Goal: Information Seeking & Learning: Find specific fact

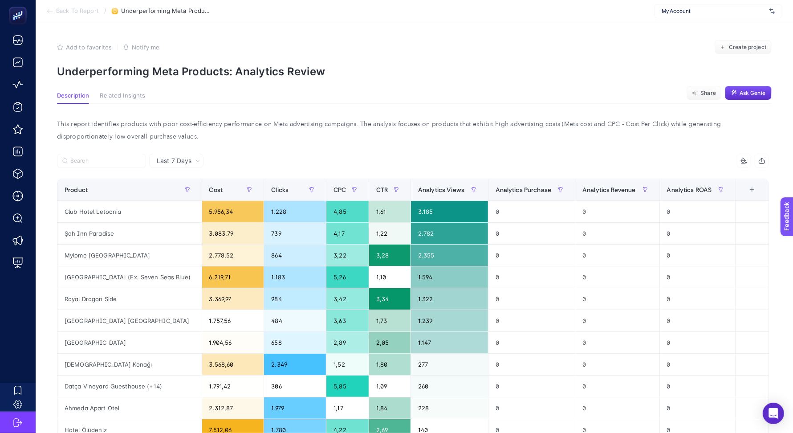
click at [268, 107] on div "This report identifies products with poor cost-efficiency performance on Meta a…" at bounding box center [413, 336] width 726 height 465
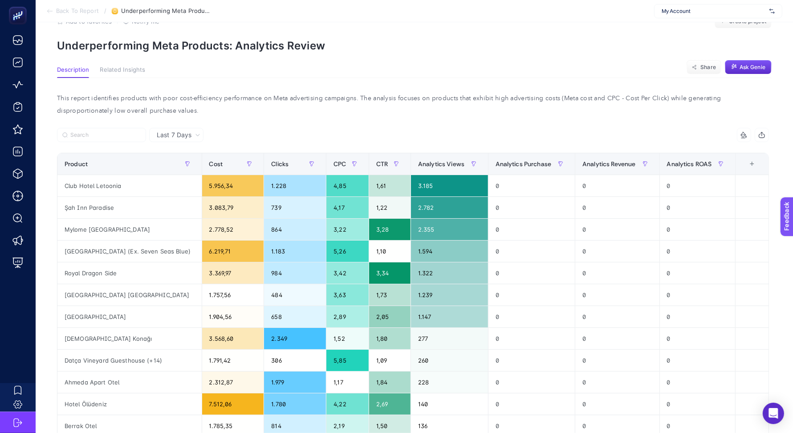
scroll to position [30, 0]
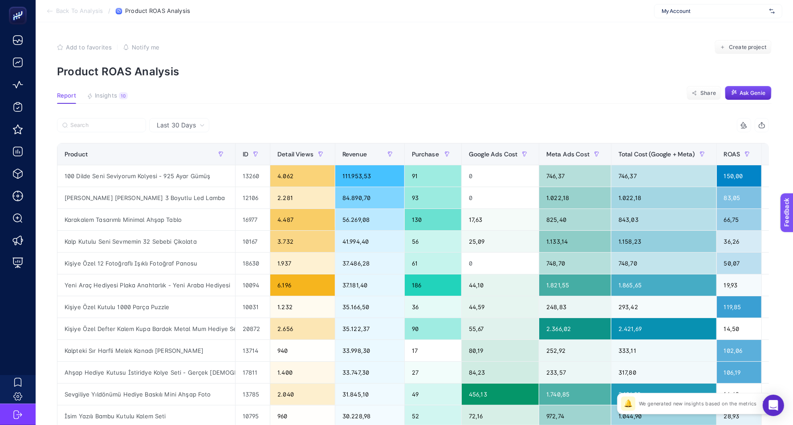
click at [689, 16] on div "My Account" at bounding box center [718, 11] width 128 height 14
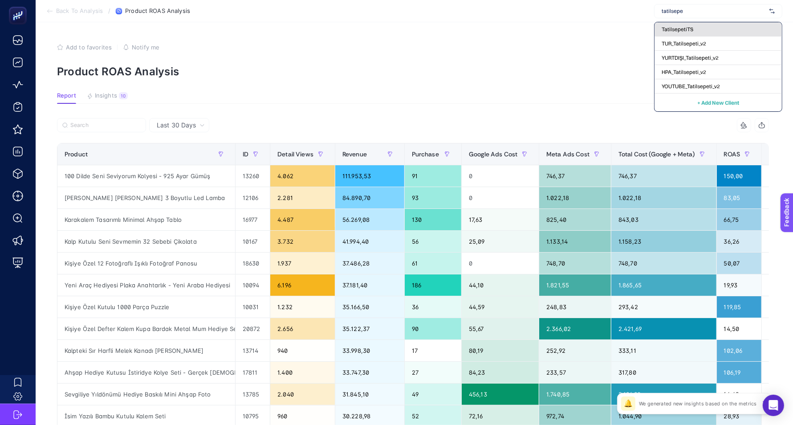
type input "tatilsepe"
click at [676, 31] on span "TatilsepetiTS" at bounding box center [677, 29] width 32 height 7
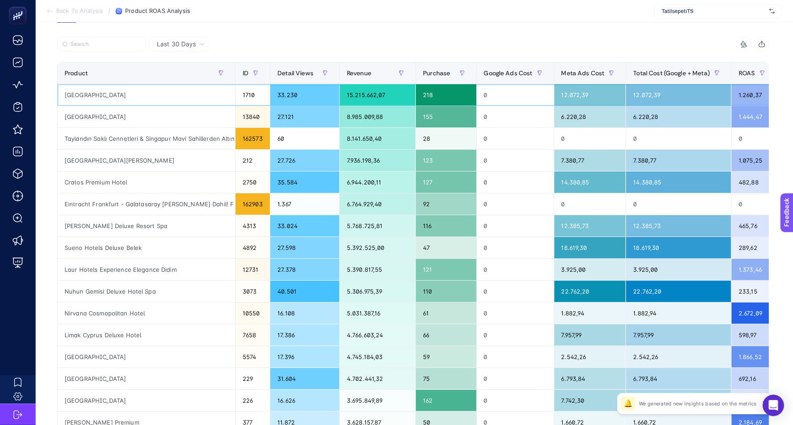
drag, startPoint x: 60, startPoint y: 93, endPoint x: 148, endPoint y: 93, distance: 88.1
click at [148, 93] on div "[GEOGRAPHIC_DATA]" at bounding box center [146, 94] width 178 height 21
copy div "[GEOGRAPHIC_DATA]"
click at [297, 32] on article "Add to favorites false Notify me Create project Product ROAS Analysis Report In…" at bounding box center [414, 289] width 757 height 696
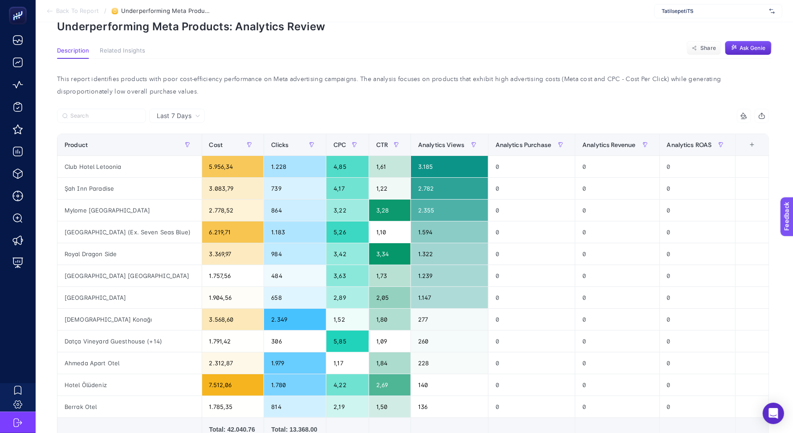
scroll to position [47, 0]
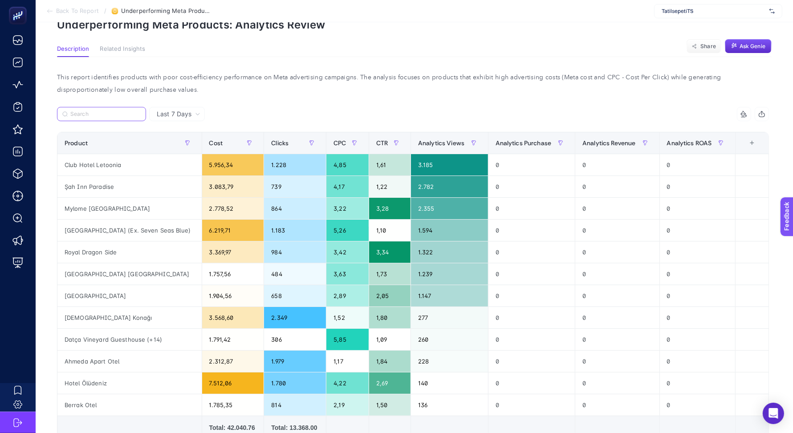
click at [102, 111] on input "Search" at bounding box center [105, 114] width 70 height 7
paste input "[GEOGRAPHIC_DATA]"
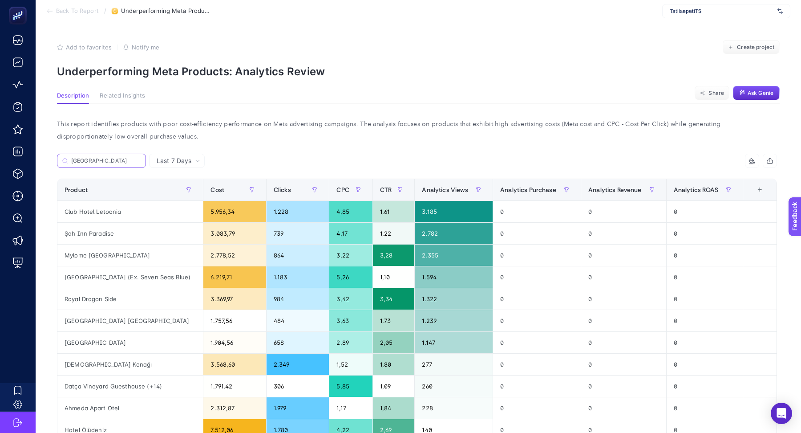
scroll to position [0, 10]
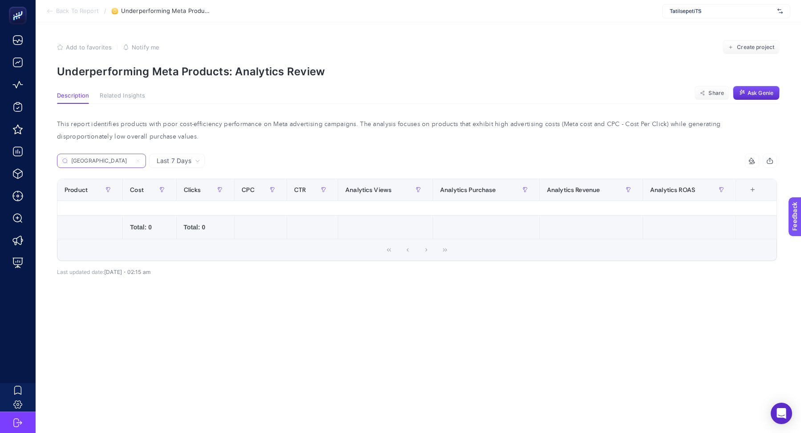
type input "[GEOGRAPHIC_DATA]"
click at [140, 160] on icon at bounding box center [137, 160] width 5 height 5
click at [132, 160] on input "[GEOGRAPHIC_DATA]" at bounding box center [101, 161] width 61 height 7
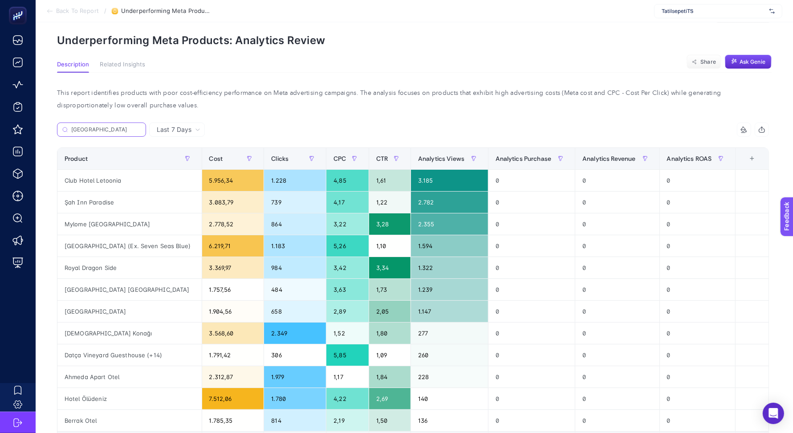
scroll to position [0, 0]
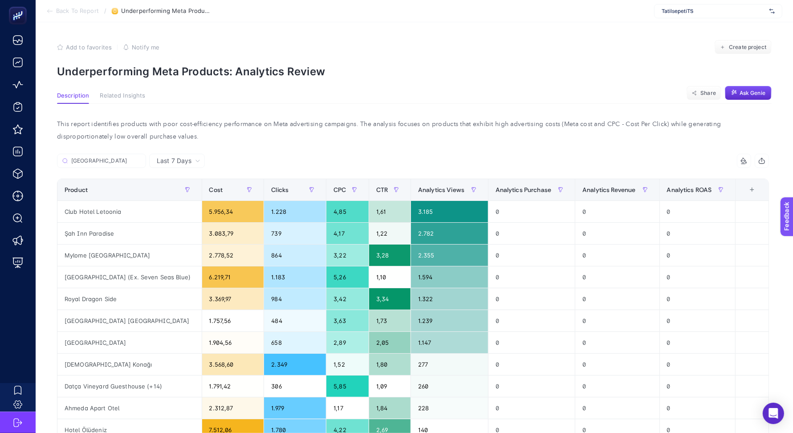
click at [679, 12] on span "TatilsepetiTS" at bounding box center [713, 11] width 104 height 7
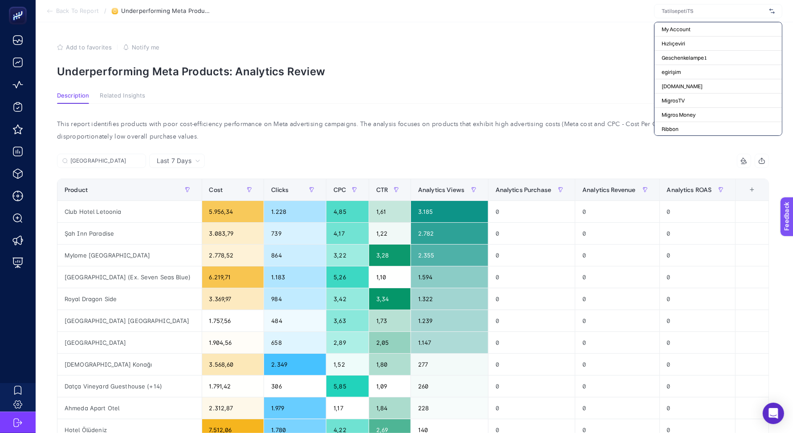
click at [558, 44] on div "Add to favorites false Notify me Create project" at bounding box center [414, 47] width 714 height 14
